Goal: Task Accomplishment & Management: Complete application form

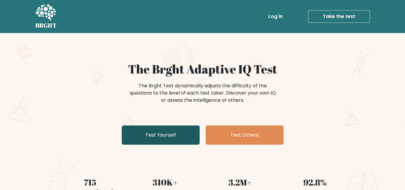
click at [172, 137] on link "Test Yourself" at bounding box center [161, 134] width 78 height 19
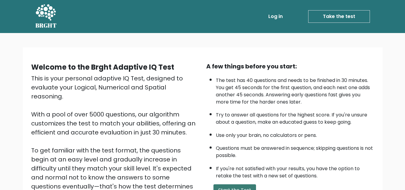
click at [221, 186] on button "Start the Test" at bounding box center [234, 190] width 43 height 12
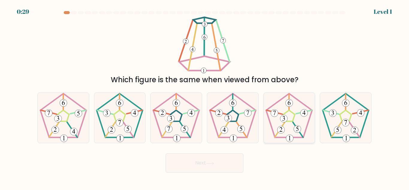
click at [277, 118] on icon at bounding box center [289, 118] width 50 height 50
click at [205, 96] on input "e." at bounding box center [205, 95] width 0 height 1
radio input "true"
click at [236, 163] on button "Next" at bounding box center [205, 162] width 78 height 19
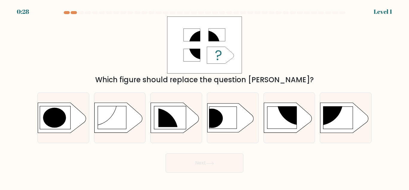
click at [236, 163] on button "Next" at bounding box center [205, 162] width 78 height 19
click at [235, 126] on icon at bounding box center [231, 117] width 46 height 29
click at [205, 96] on input "d." at bounding box center [205, 95] width 0 height 1
radio input "true"
click at [230, 160] on button "Next" at bounding box center [205, 162] width 78 height 19
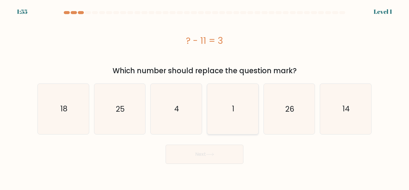
click at [233, 129] on icon "1" at bounding box center [233, 109] width 50 height 50
click at [205, 96] on input "d. 1" at bounding box center [205, 95] width 0 height 1
radio input "true"
click at [232, 152] on button "Next" at bounding box center [205, 153] width 78 height 19
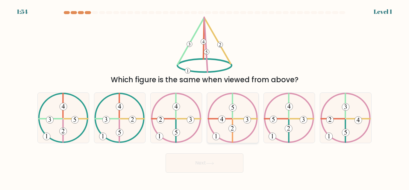
click at [232, 125] on 734 at bounding box center [232, 128] width 7 height 7
click at [205, 96] on input "d." at bounding box center [205, 95] width 0 height 1
radio input "true"
click at [229, 156] on button "Next" at bounding box center [205, 162] width 78 height 19
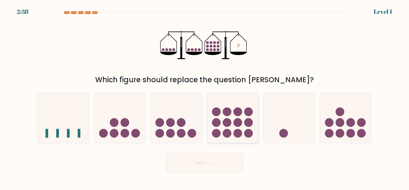
click at [236, 130] on circle at bounding box center [238, 133] width 9 height 9
click at [205, 96] on input "d." at bounding box center [205, 95] width 0 height 1
radio input "true"
click at [232, 153] on button "Next" at bounding box center [205, 162] width 78 height 19
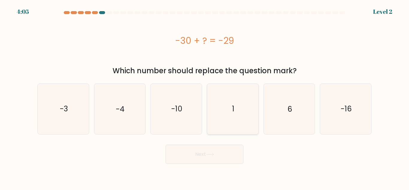
click at [238, 126] on icon "1" at bounding box center [233, 109] width 50 height 50
click at [205, 96] on input "d. 1" at bounding box center [205, 95] width 0 height 1
radio input "true"
click at [238, 126] on icon "1" at bounding box center [232, 108] width 49 height 49
click at [205, 96] on input "d. 1" at bounding box center [205, 95] width 0 height 1
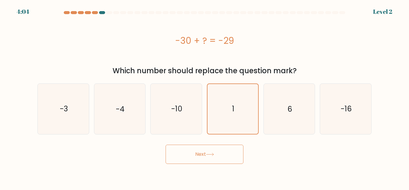
click at [237, 149] on button "Next" at bounding box center [205, 153] width 78 height 19
click at [234, 155] on button "Next" at bounding box center [205, 153] width 78 height 19
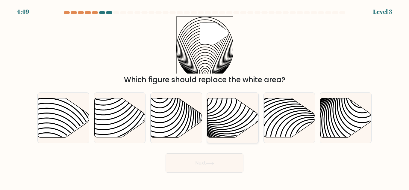
click at [240, 120] on icon at bounding box center [233, 117] width 51 height 39
click at [205, 96] on input "d." at bounding box center [205, 95] width 0 height 1
radio input "true"
click at [231, 160] on button "Next" at bounding box center [205, 162] width 78 height 19
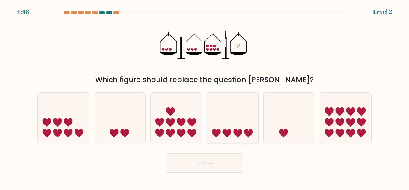
click at [238, 129] on icon at bounding box center [232, 117] width 51 height 42
click at [205, 96] on input "d." at bounding box center [205, 95] width 0 height 1
radio input "true"
click at [234, 160] on button "Next" at bounding box center [205, 162] width 78 height 19
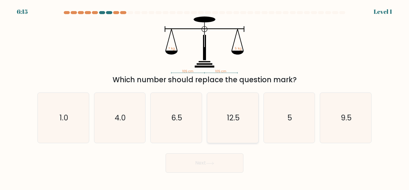
click at [234, 125] on icon "12.5" at bounding box center [233, 118] width 50 height 50
click at [205, 96] on input "d. 12.5" at bounding box center [205, 95] width 0 height 1
radio input "true"
click at [233, 159] on button "Next" at bounding box center [205, 162] width 78 height 19
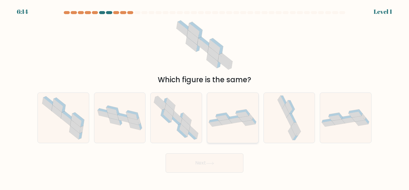
click at [236, 132] on div at bounding box center [233, 117] width 52 height 51
click at [205, 96] on input "d." at bounding box center [205, 95] width 0 height 1
radio input "true"
click at [232, 159] on button "Next" at bounding box center [205, 162] width 78 height 19
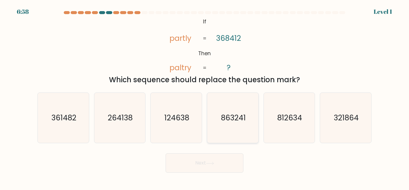
click at [238, 128] on icon "863241" at bounding box center [233, 118] width 50 height 50
click at [205, 96] on input "d. 863241" at bounding box center [205, 95] width 0 height 1
radio input "true"
click at [230, 157] on button "Next" at bounding box center [205, 162] width 78 height 19
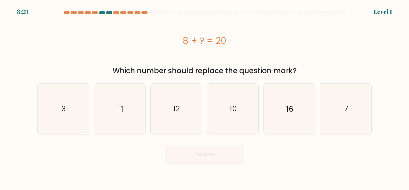
click at [232, 129] on icon "10" at bounding box center [233, 109] width 50 height 50
click at [205, 96] on input "d. 10" at bounding box center [205, 95] width 0 height 1
radio input "true"
click at [228, 154] on button "Next" at bounding box center [205, 153] width 78 height 19
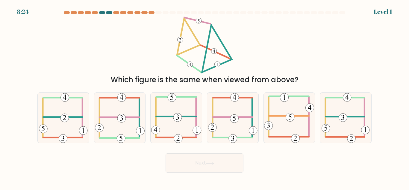
click at [232, 122] on icon at bounding box center [232, 118] width 49 height 50
click at [205, 96] on input "d." at bounding box center [205, 95] width 0 height 1
radio input "true"
click at [230, 150] on form at bounding box center [204, 91] width 409 height 161
click at [238, 113] on icon at bounding box center [232, 117] width 49 height 49
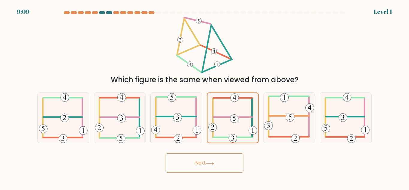
click at [205, 96] on input "d." at bounding box center [205, 95] width 0 height 1
click at [232, 156] on button "Next" at bounding box center [205, 162] width 78 height 19
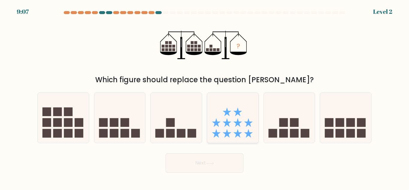
click at [239, 115] on icon at bounding box center [232, 117] width 51 height 42
click at [205, 96] on input "d." at bounding box center [205, 95] width 0 height 1
radio input "true"
drag, startPoint x: 230, startPoint y: 155, endPoint x: 229, endPoint y: 158, distance: 3.7
click at [230, 158] on button "Next" at bounding box center [205, 162] width 78 height 19
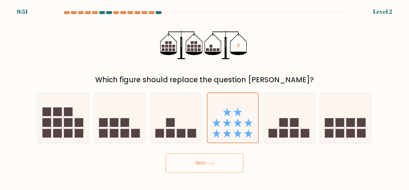
click at [229, 160] on button "Next" at bounding box center [205, 162] width 78 height 19
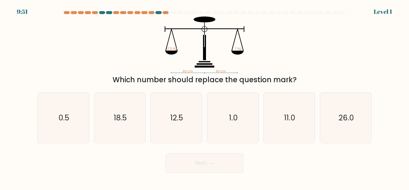
click at [229, 152] on div "Next" at bounding box center [204, 161] width 341 height 22
click at [238, 124] on icon "1.0" at bounding box center [233, 118] width 50 height 50
click at [205, 96] on input "d. 1.0" at bounding box center [205, 95] width 0 height 1
radio input "true"
click at [227, 161] on button "Next" at bounding box center [205, 162] width 78 height 19
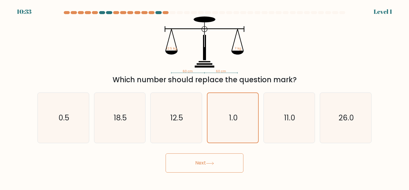
click at [227, 161] on button "Next" at bounding box center [205, 162] width 78 height 19
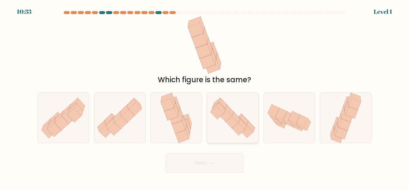
click at [236, 128] on icon at bounding box center [238, 129] width 13 height 12
click at [205, 96] on input "d." at bounding box center [205, 95] width 0 height 1
radio input "true"
click at [226, 165] on button "Next" at bounding box center [205, 162] width 78 height 19
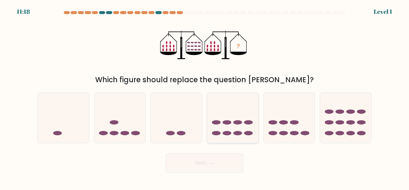
click at [235, 123] on ellipse at bounding box center [238, 122] width 9 height 4
click at [205, 96] on input "d." at bounding box center [205, 95] width 0 height 1
radio input "true"
click at [227, 163] on button "Next" at bounding box center [205, 162] width 78 height 19
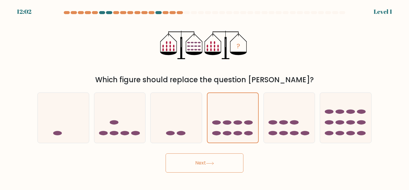
click at [227, 163] on button "Next" at bounding box center [205, 162] width 78 height 19
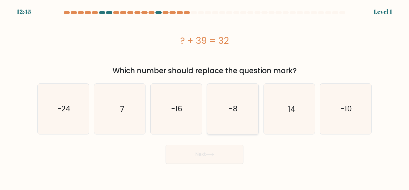
click at [234, 128] on icon "-8" at bounding box center [233, 109] width 50 height 50
click at [205, 96] on input "d. -8" at bounding box center [205, 95] width 0 height 1
radio input "true"
click at [226, 158] on button "Next" at bounding box center [205, 153] width 78 height 19
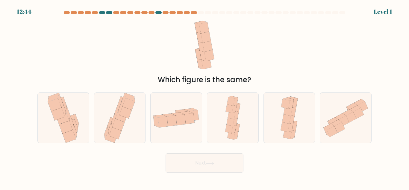
click at [236, 119] on icon at bounding box center [235, 122] width 5 height 8
click at [205, 96] on input "d." at bounding box center [205, 95] width 0 height 1
radio input "true"
click at [230, 155] on button "Next" at bounding box center [205, 162] width 78 height 19
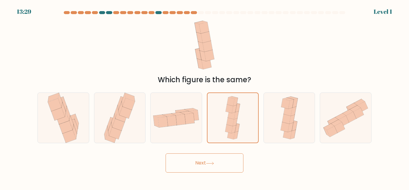
click at [230, 155] on button "Next" at bounding box center [205, 162] width 78 height 19
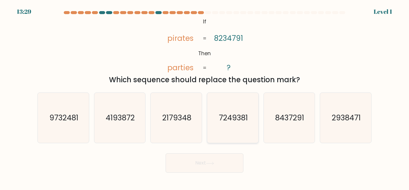
click at [240, 113] on text "7249381" at bounding box center [233, 117] width 29 height 10
click at [205, 96] on input "d. 7249381" at bounding box center [205, 95] width 0 height 1
radio input "true"
click at [228, 157] on button "Next" at bounding box center [205, 162] width 78 height 19
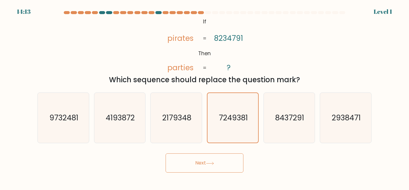
click at [228, 157] on button "Next" at bounding box center [205, 162] width 78 height 19
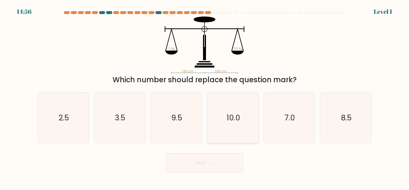
drag, startPoint x: 228, startPoint y: 157, endPoint x: 232, endPoint y: 142, distance: 15.1
click at [237, 119] on text "10.0" at bounding box center [232, 117] width 13 height 10
click at [205, 96] on input "d. 10.0" at bounding box center [205, 95] width 0 height 1
radio input "true"
click at [228, 161] on button "Next" at bounding box center [205, 162] width 78 height 19
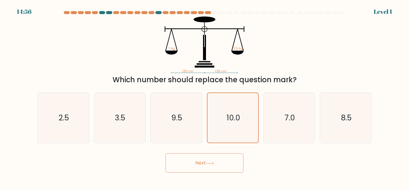
click at [228, 161] on button "Next" at bounding box center [205, 162] width 78 height 19
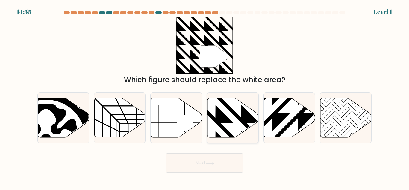
click at [241, 128] on icon at bounding box center [233, 117] width 51 height 39
click at [205, 96] on input "d." at bounding box center [205, 95] width 0 height 1
radio input "true"
click at [231, 163] on button "Next" at bounding box center [205, 162] width 78 height 19
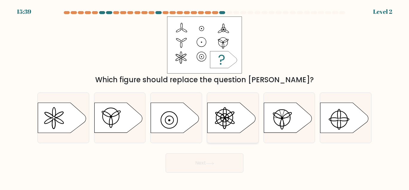
click at [241, 125] on icon at bounding box center [232, 118] width 48 height 30
click at [205, 96] on input "d." at bounding box center [205, 95] width 0 height 1
radio input "true"
click at [227, 161] on button "Next" at bounding box center [205, 162] width 78 height 19
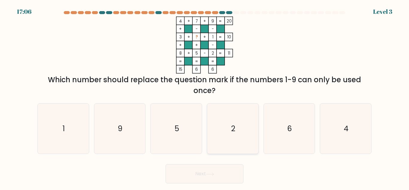
click at [240, 122] on icon "2" at bounding box center [233, 128] width 50 height 50
click at [205, 96] on input "d. 2" at bounding box center [205, 95] width 0 height 1
radio input "true"
click at [233, 166] on button "Next" at bounding box center [205, 173] width 78 height 19
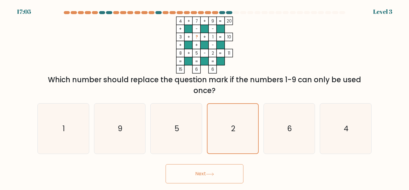
click at [233, 166] on button "Next" at bounding box center [205, 173] width 78 height 19
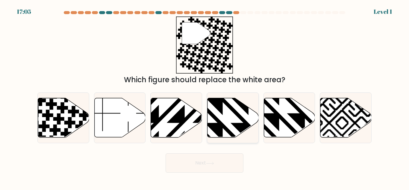
click at [240, 129] on icon at bounding box center [248, 96] width 103 height 103
click at [205, 96] on input "d." at bounding box center [205, 95] width 0 height 1
radio input "true"
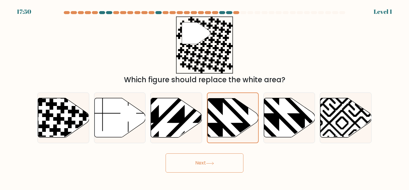
click at [223, 163] on button "Next" at bounding box center [205, 162] width 78 height 19
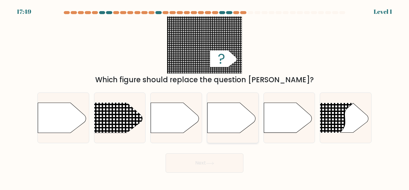
click at [231, 131] on icon at bounding box center [232, 118] width 48 height 30
click at [205, 96] on input "d." at bounding box center [205, 95] width 0 height 1
radio input "true"
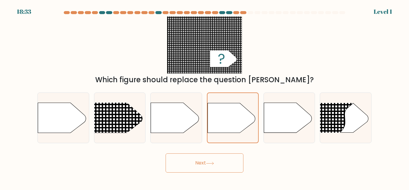
click at [221, 161] on button "Next" at bounding box center [205, 162] width 78 height 19
click at [221, 158] on button "Next" at bounding box center [205, 162] width 78 height 19
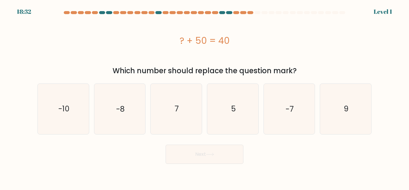
click at [225, 158] on button "Next" at bounding box center [205, 153] width 78 height 19
click at [232, 147] on button "Next" at bounding box center [205, 153] width 78 height 19
click at [246, 104] on icon "5" at bounding box center [233, 109] width 50 height 50
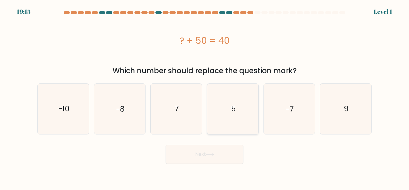
click at [205, 96] on input "d. 5" at bounding box center [205, 95] width 0 height 1
radio input "true"
click at [226, 151] on button "Next" at bounding box center [205, 153] width 78 height 19
